Goal: Information Seeking & Learning: Check status

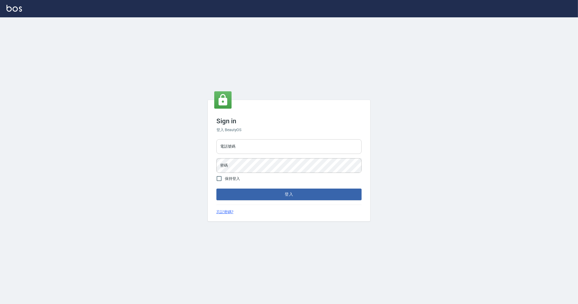
click at [266, 152] on input "電話號碼" at bounding box center [288, 146] width 145 height 15
type input "0912345"
click at [216, 189] on button "登入" at bounding box center [288, 194] width 145 height 11
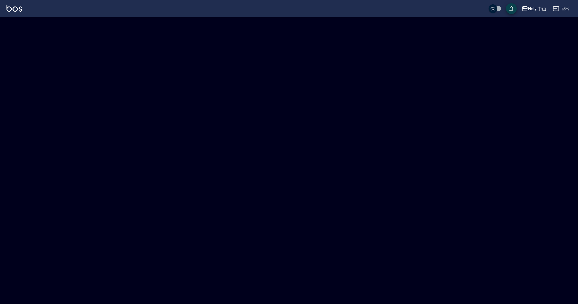
checkbox input "true"
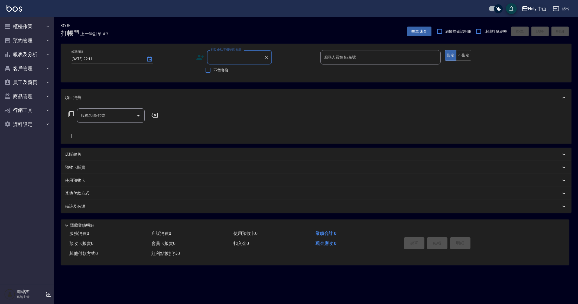
click at [536, 7] on div "Holy 中山" at bounding box center [537, 8] width 18 height 7
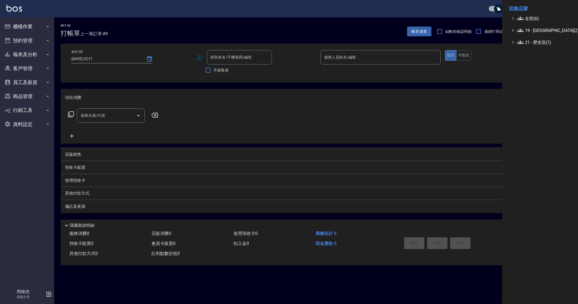
click at [37, 55] on div at bounding box center [289, 152] width 578 height 304
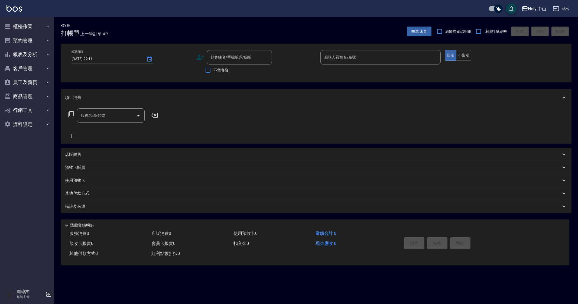
click at [35, 58] on button "報表及分析" at bounding box center [27, 54] width 50 height 14
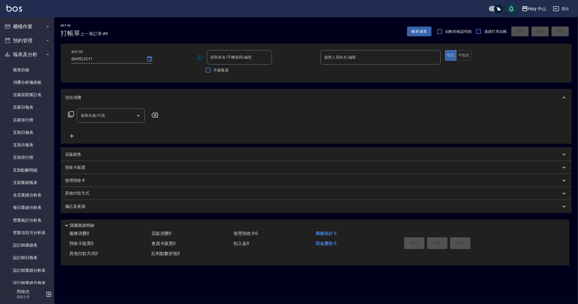
drag, startPoint x: 37, startPoint y: 120, endPoint x: 53, endPoint y: 120, distance: 16.0
click at [37, 120] on link "店家排行榜" at bounding box center [27, 120] width 50 height 12
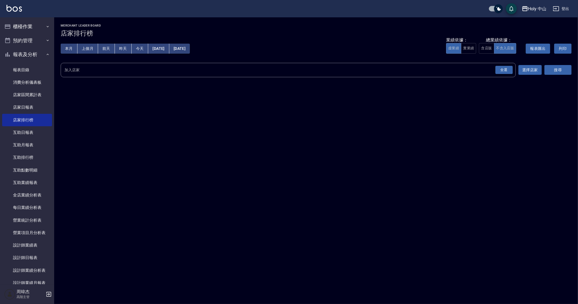
click at [509, 71] on div "全選" at bounding box center [504, 70] width 17 height 8
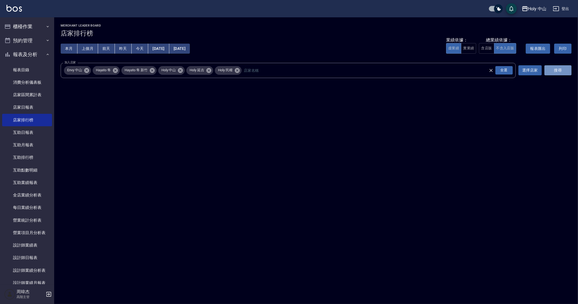
click at [565, 72] on button "搜尋" at bounding box center [558, 70] width 27 height 10
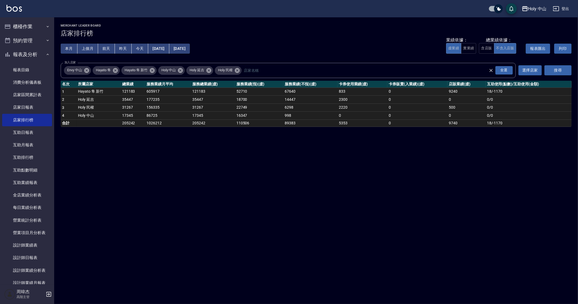
click at [269, 226] on div "[GEOGRAPHIC_DATA] [DATE] - [DATE] 店家排行榜 列印時間： [DATE][PHONE_NUMBER]:12 Merchant …" at bounding box center [289, 152] width 578 height 304
click at [169, 48] on button "[DATE]" at bounding box center [158, 49] width 21 height 10
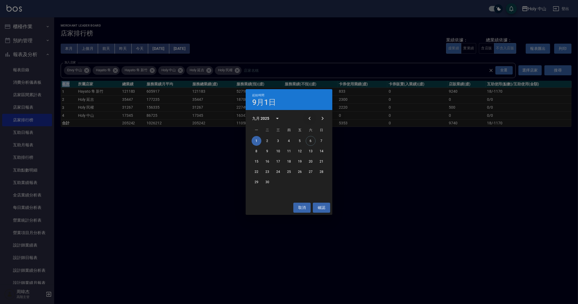
click at [307, 116] on icon "Previous month" at bounding box center [309, 118] width 7 height 7
click at [301, 140] on button "1" at bounding box center [300, 141] width 10 height 10
click at [309, 116] on icon "Previous month" at bounding box center [309, 118] width 7 height 7
click at [277, 150] on button "6" at bounding box center [278, 151] width 10 height 10
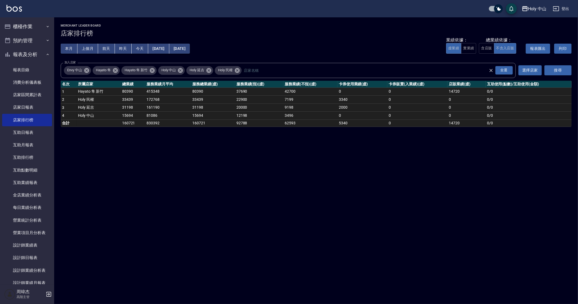
click at [145, 165] on div "Holy 中山 [DATE] - [DATE] 店家排行榜 列印時間： [DATE][PHONE_NUMBER]:12 Merchant Leader Boa…" at bounding box center [289, 152] width 578 height 304
click at [75, 50] on button "本月" at bounding box center [69, 49] width 17 height 10
drag, startPoint x: 88, startPoint y: 99, endPoint x: 167, endPoint y: 97, distance: 78.4
click at [167, 97] on tr "2 Holy 延吉 35447 35447 35447 18700 14447 2300 0 0 0 / 0" at bounding box center [316, 100] width 511 height 8
click at [337, 191] on div "[GEOGRAPHIC_DATA] [DATE] - [DATE] 店家排行榜 列印時間： [DATE][PHONE_NUMBER]:12 Merchant …" at bounding box center [289, 152] width 578 height 304
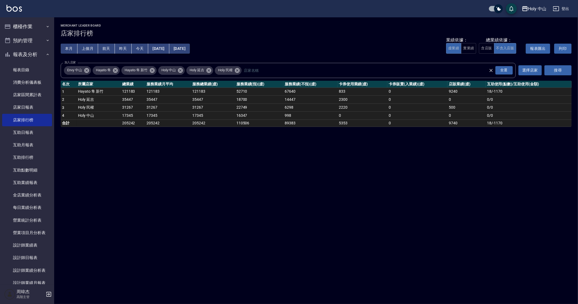
click at [393, 243] on div "[GEOGRAPHIC_DATA] [DATE] - [DATE] 店家排行榜 列印時間： [DATE][PHONE_NUMBER]:12 Merchant …" at bounding box center [289, 152] width 578 height 304
click at [429, 285] on div "[GEOGRAPHIC_DATA] [DATE] - [DATE] 店家排行榜 列印時間： [DATE][PHONE_NUMBER]:12 Merchant …" at bounding box center [289, 152] width 578 height 304
click at [280, 252] on div "[GEOGRAPHIC_DATA] [DATE] - [DATE] 店家排行榜 列印時間： [DATE][PHONE_NUMBER]:12 Merchant …" at bounding box center [289, 152] width 578 height 304
click at [18, 58] on button "報表及分析" at bounding box center [27, 54] width 50 height 14
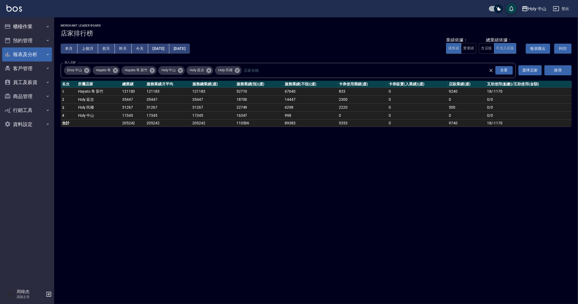
click at [18, 58] on button "報表及分析" at bounding box center [27, 54] width 50 height 14
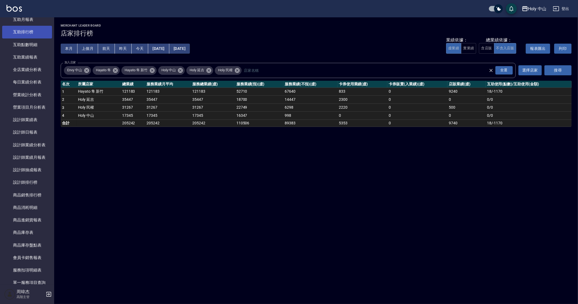
scroll to position [135, 0]
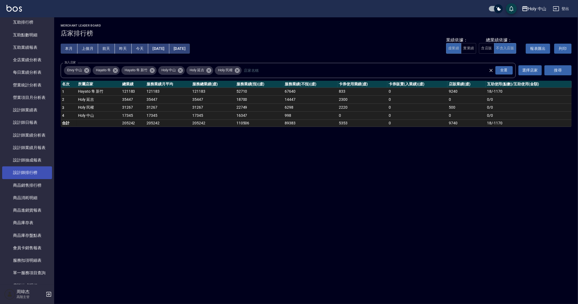
click at [26, 172] on link "設計師排行榜" at bounding box center [27, 172] width 50 height 12
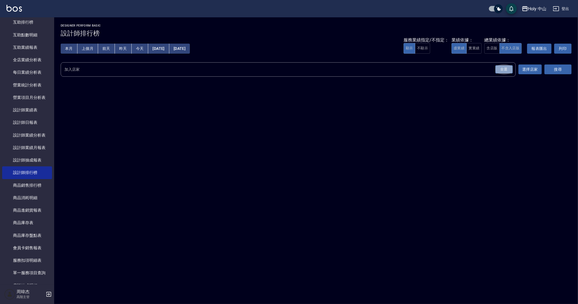
click at [503, 69] on div "全選" at bounding box center [504, 69] width 17 height 8
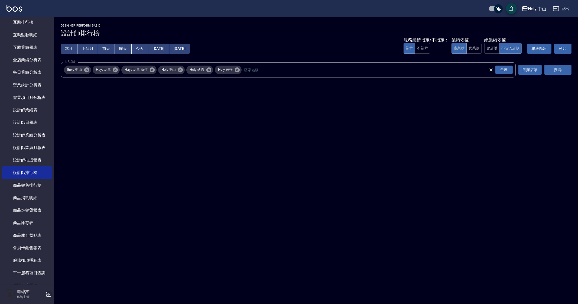
click at [573, 69] on div "[GEOGRAPHIC_DATA] [DATE] - [DATE] 設計師排行榜 列印時間： [DATE][PHONE_NUMBER]:15 Designer…" at bounding box center [316, 51] width 524 height 69
click at [561, 69] on button "搜尋" at bounding box center [558, 70] width 27 height 10
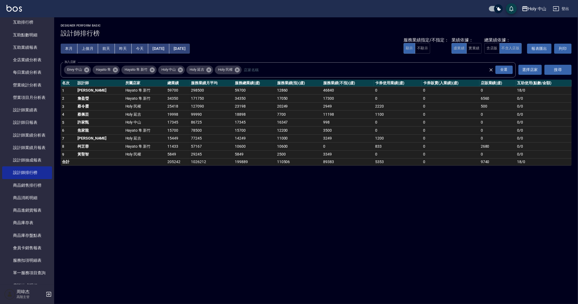
click at [356, 279] on div "[GEOGRAPHIC_DATA] [DATE] - [DATE] 設計師排行榜 列印時間： [DATE][PHONE_NUMBER]:16 Designer…" at bounding box center [289, 152] width 578 height 304
click at [427, 212] on div "[GEOGRAPHIC_DATA] [DATE] - [DATE] 設計師排行榜 列印時間： [DATE][PHONE_NUMBER]:16 Designer…" at bounding box center [289, 152] width 578 height 304
click at [219, 209] on div "[GEOGRAPHIC_DATA] [DATE] - [DATE] 設計師排行榜 列印時間： [DATE][PHONE_NUMBER]:16 Designer…" at bounding box center [289, 152] width 578 height 304
